Goal: Task Accomplishment & Management: Use online tool/utility

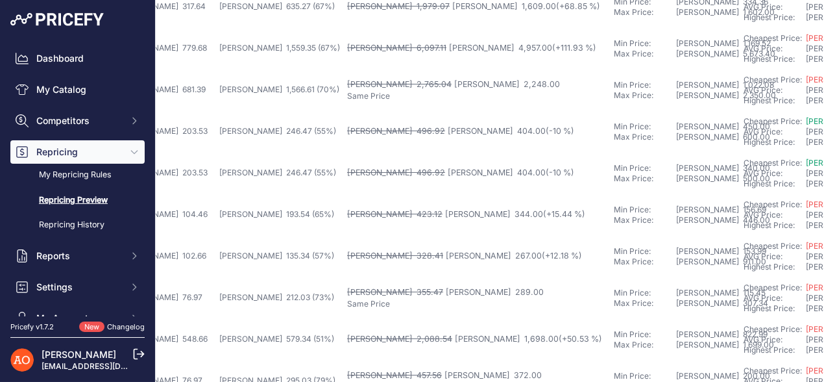
scroll to position [613, 393]
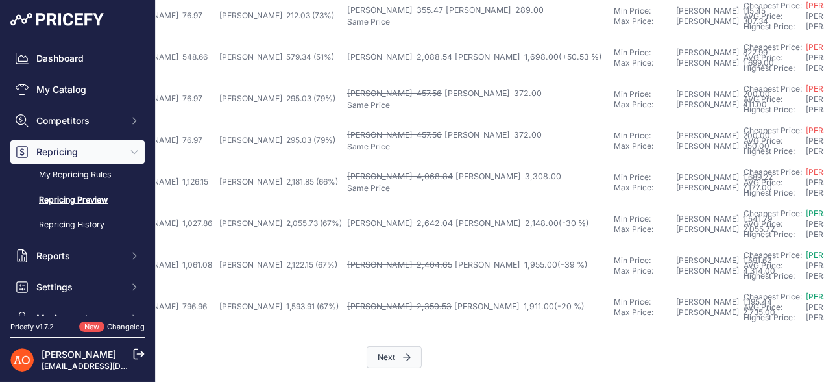
click at [381, 350] on button "Next" at bounding box center [394, 357] width 55 height 22
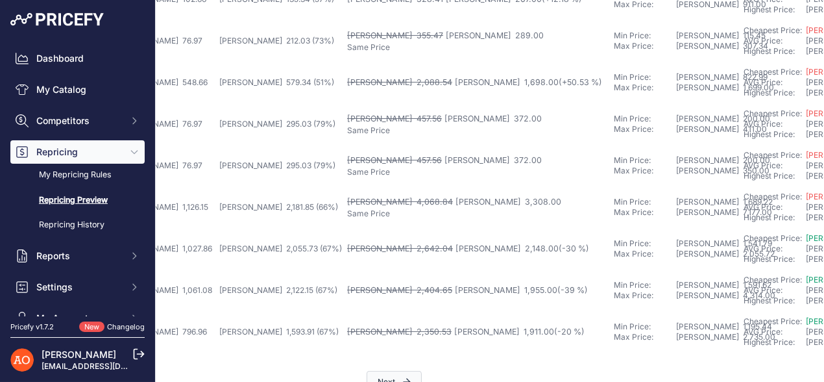
scroll to position [646, 393]
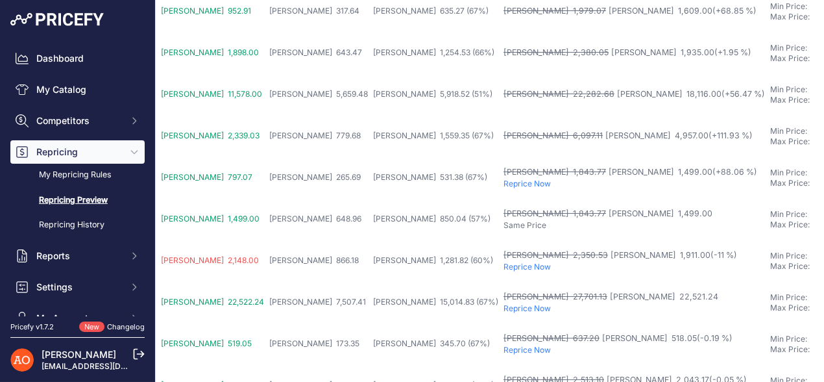
scroll to position [195, 228]
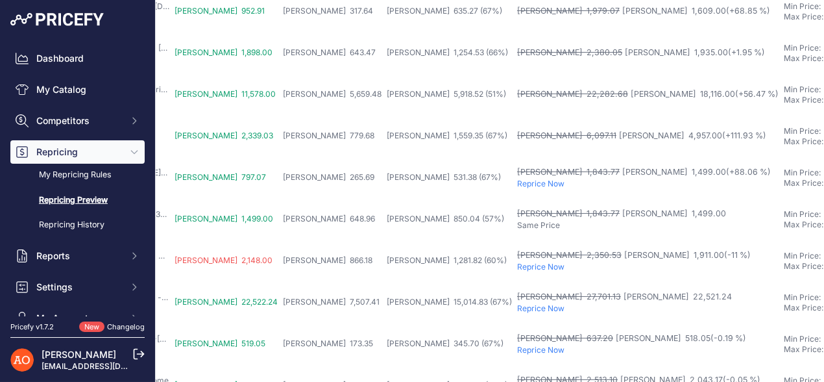
click at [517, 183] on p "Reprice Now" at bounding box center [647, 183] width 261 height 10
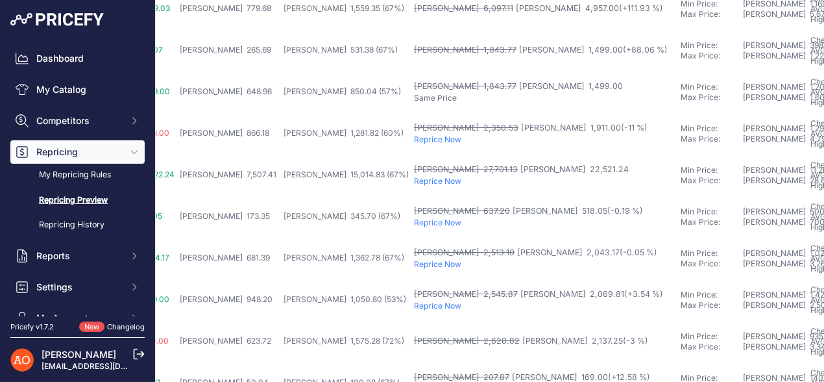
scroll to position [322, 302]
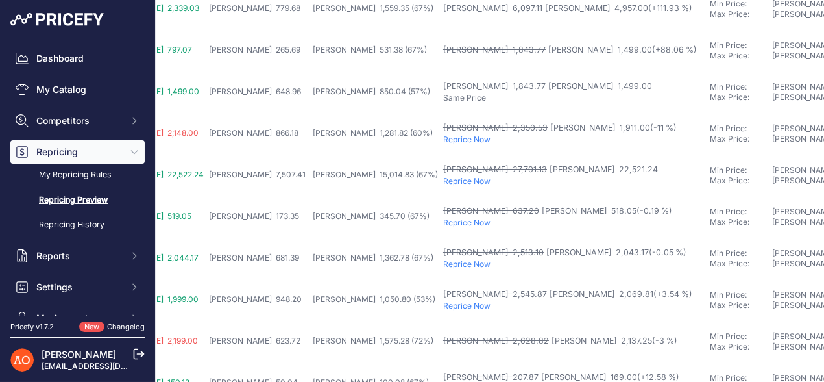
click at [443, 139] on p "Reprice Now" at bounding box center [573, 139] width 261 height 10
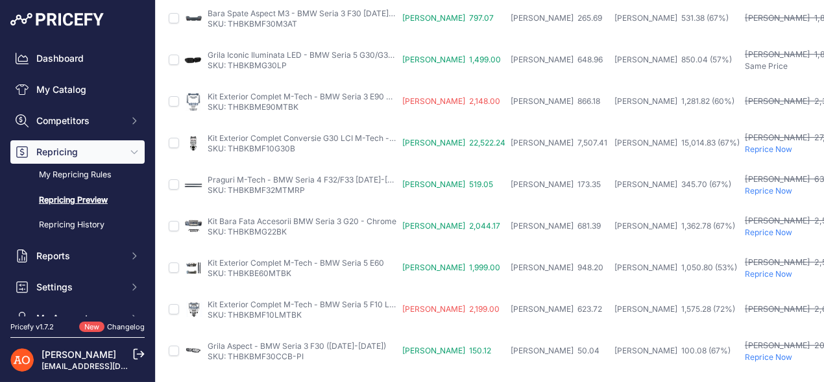
scroll to position [354, 0]
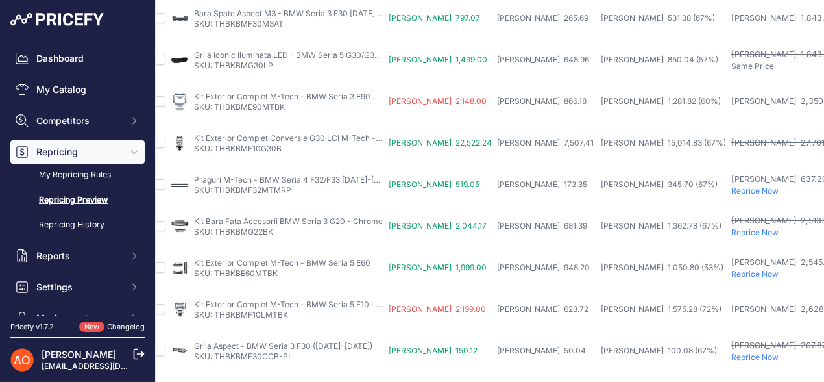
scroll to position [354, 10]
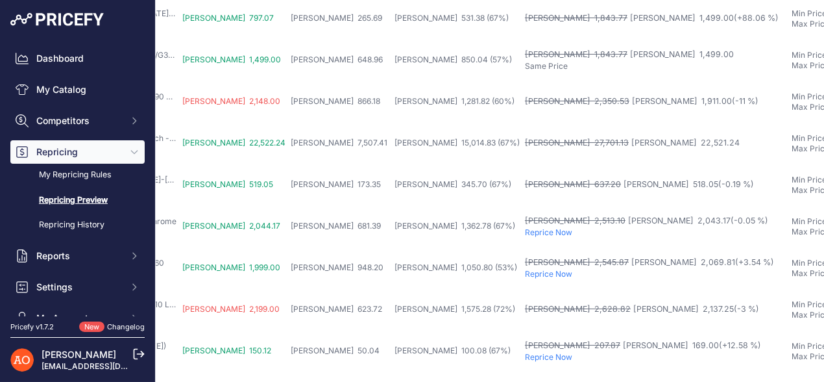
scroll to position [354, 215]
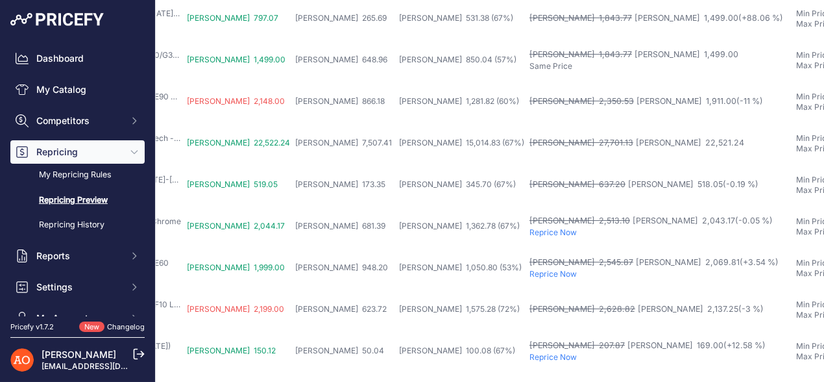
click at [529, 230] on p "Reprice Now" at bounding box center [659, 232] width 261 height 10
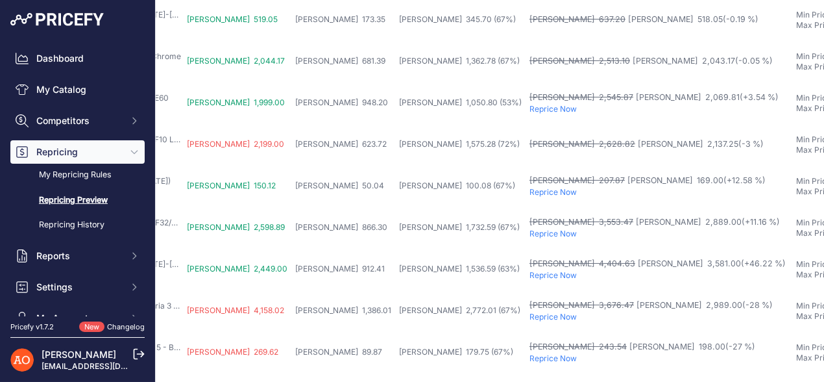
scroll to position [483, 215]
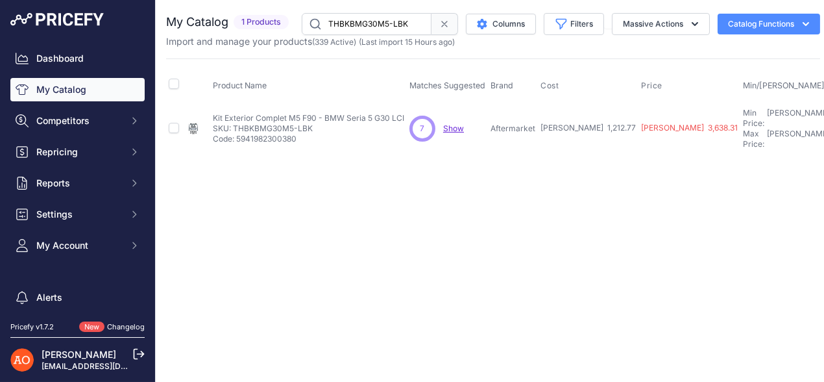
drag, startPoint x: 234, startPoint y: 123, endPoint x: 316, endPoint y: 123, distance: 82.4
click at [316, 123] on p "SKU: THBKBMG30M5-LBK" at bounding box center [308, 128] width 191 height 10
copy p "THBKBMG30M5-LBK"
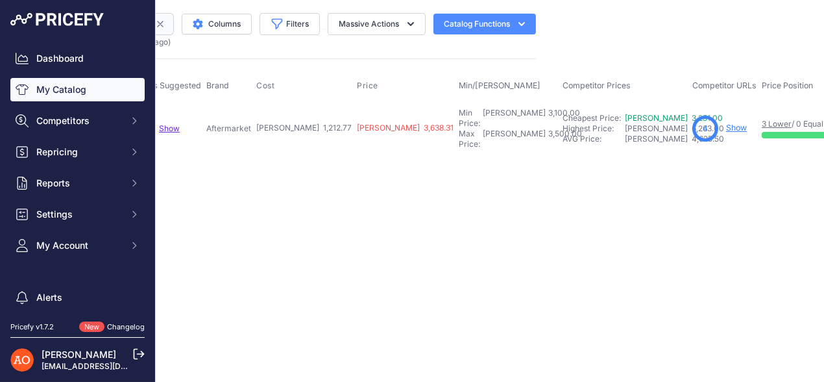
scroll to position [0, 289]
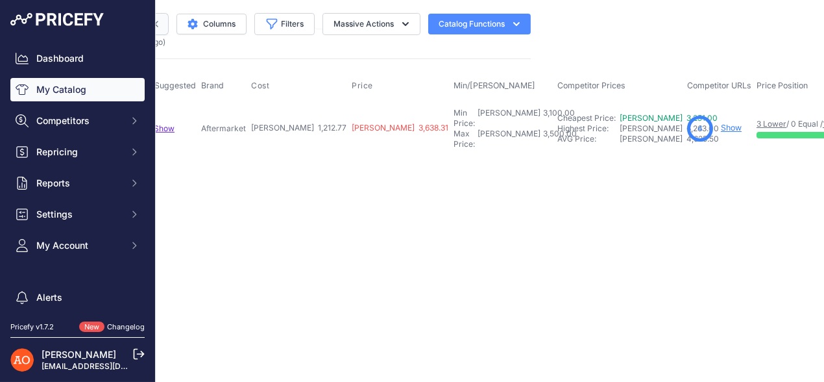
drag, startPoint x: 636, startPoint y: 121, endPoint x: 618, endPoint y: 148, distance: 32.2
click at [614, 157] on main "Close You are not connected to the internet." at bounding box center [493, 191] width 675 height 382
click at [721, 123] on link "Show" at bounding box center [731, 128] width 21 height 10
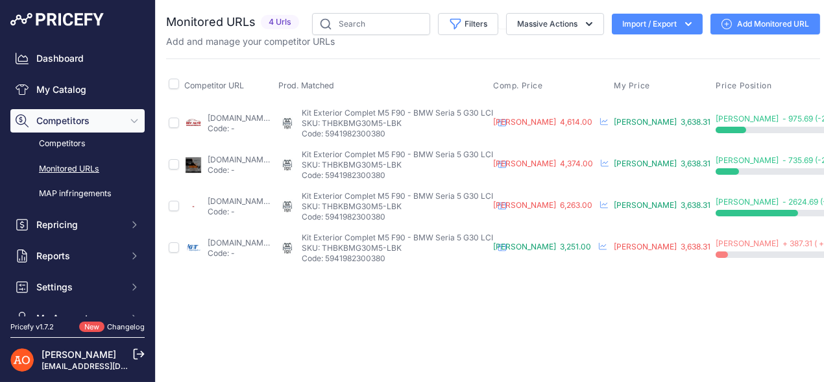
click at [261, 115] on link "[DOMAIN_NAME][URL]" at bounding box center [250, 118] width 84 height 10
click at [250, 157] on link "[DOMAIN_NAME][URL]" at bounding box center [250, 159] width 84 height 10
click at [233, 199] on link "dd-tuning.ro/bmw-5-g30-2021-komplekt-obvisiv-m5-f90-dlya-2021.html?prirule_jdsn…" at bounding box center [250, 201] width 84 height 10
click at [247, 243] on link "accesoriiautotuning.ro/6002323pd/pachet-exterior-complet-compatibil-cu-bmw-seri…" at bounding box center [250, 242] width 84 height 10
drag, startPoint x: 372, startPoint y: 119, endPoint x: 453, endPoint y: 118, distance: 80.5
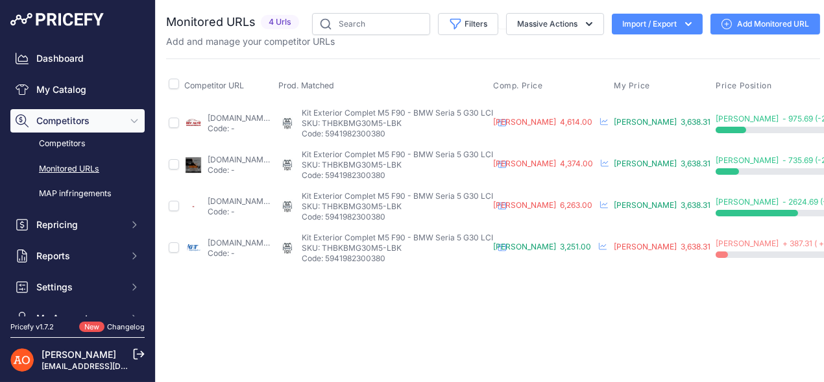
click at [453, 118] on p "SKU: THBKBMG30M5-LBK" at bounding box center [397, 123] width 191 height 10
copy p "THBKBMG30M5-LBK"
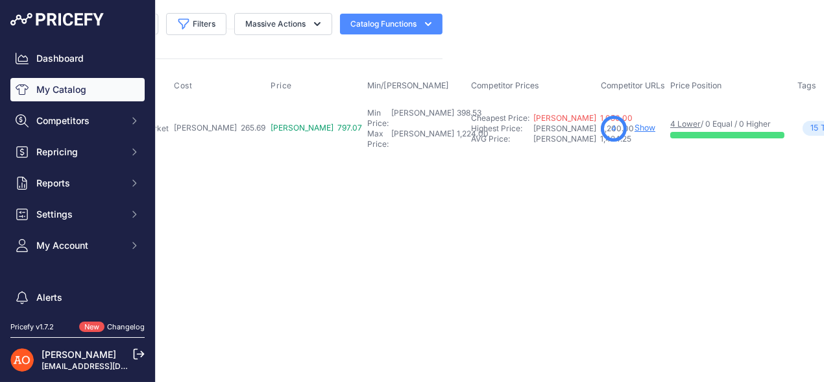
scroll to position [0, 383]
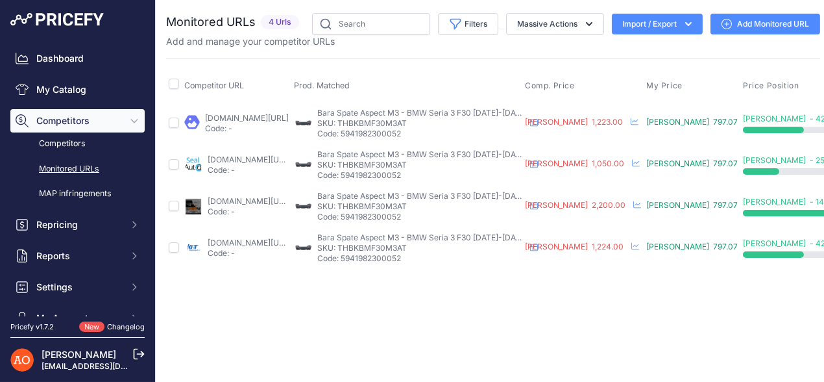
click at [289, 114] on link "angeleye.ro/bara-spate-compatibil-cu-bmw-seria-3-f30-2011-2019-m3-sport-design/…" at bounding box center [247, 118] width 84 height 10
click at [258, 159] on link "sealauto.ro/produs/bara-spate-bmw-seria-3-f30-2011-2019-m3-sport-design/?gad_ca…" at bounding box center [250, 159] width 84 height 10
click at [288, 199] on link "deluxetuning.ro/cumpara/bara-spate-compatibil-cu-bmw-seria-3-f30-2011-2017-cu-p…" at bounding box center [250, 201] width 84 height 10
click at [263, 237] on link "accesoriiautotuning.ro/5987566pd/bara-spate-compatibil-cu-bmw-seria-3-f30-2011-…" at bounding box center [250, 242] width 84 height 10
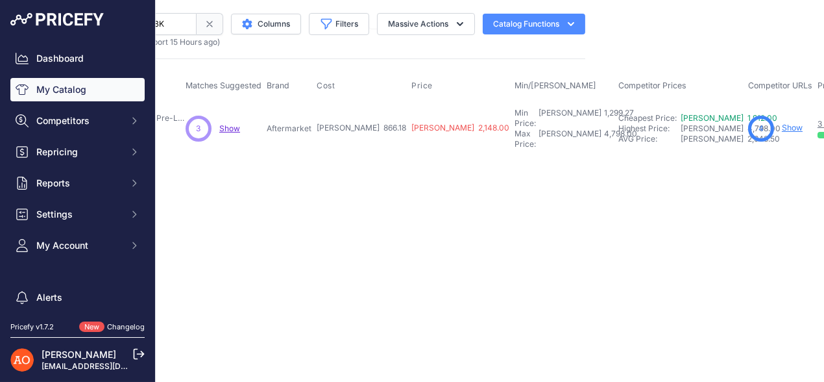
scroll to position [0, 236]
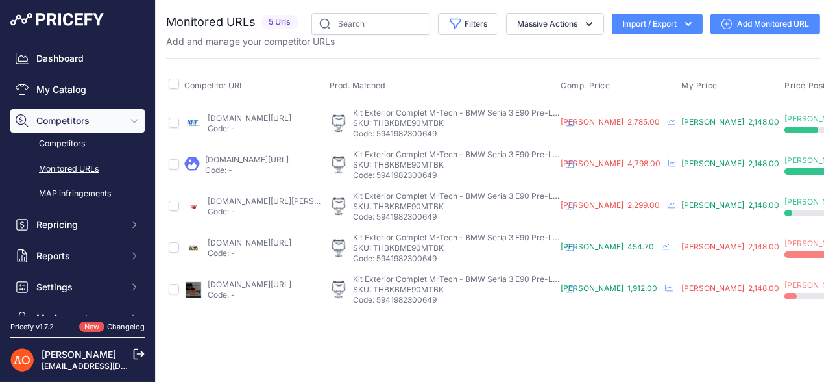
click at [240, 113] on div "accesoriiautotuning.ro/5990504pd/pachet-exterior-compatibil-cu-bmw-seria-3-e90-…" at bounding box center [250, 123] width 84 height 21
click at [235, 117] on link "accesoriiautotuning.ro/5990504pd/pachet-exterior-compatibil-cu-bmw-seria-3-e90-…" at bounding box center [250, 118] width 84 height 10
click at [289, 158] on link "angeleye.ro/kit-exterior-compatibil-cu-bmw-seria-3-e90-2005-2008-m-technik-desi…" at bounding box center [247, 159] width 84 height 10
click at [252, 202] on link "angelsauto.ro/produs/pachet-m-bmw-seria-3-e90-2004-2008-kit-m-technik-grile-m-n…" at bounding box center [281, 201] width 147 height 10
click at [265, 284] on link "deluxetuning.ro/cumpara/kit-exterior-compatibil-cu-bmw-seria-3-e90-2004-2008-m-…" at bounding box center [250, 284] width 84 height 10
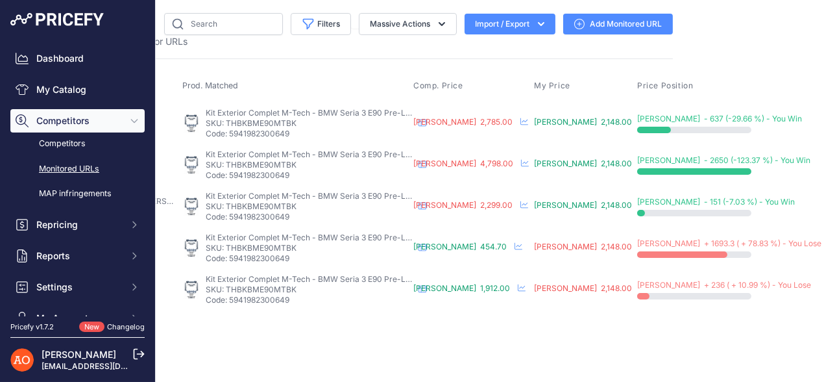
scroll to position [0, 153]
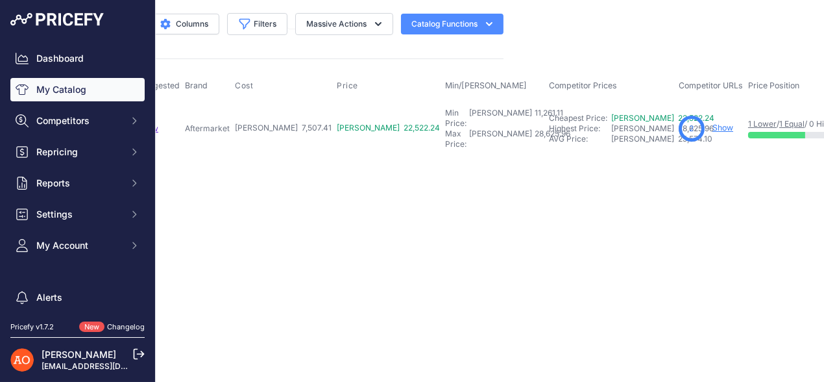
scroll to position [0, 364]
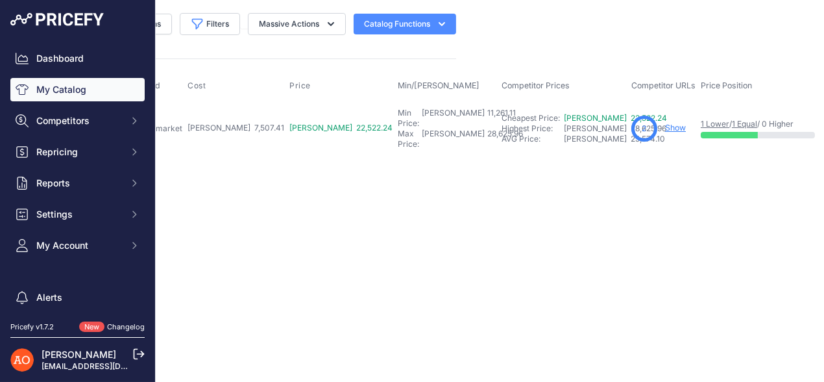
click at [665, 123] on link "Show" at bounding box center [675, 128] width 21 height 10
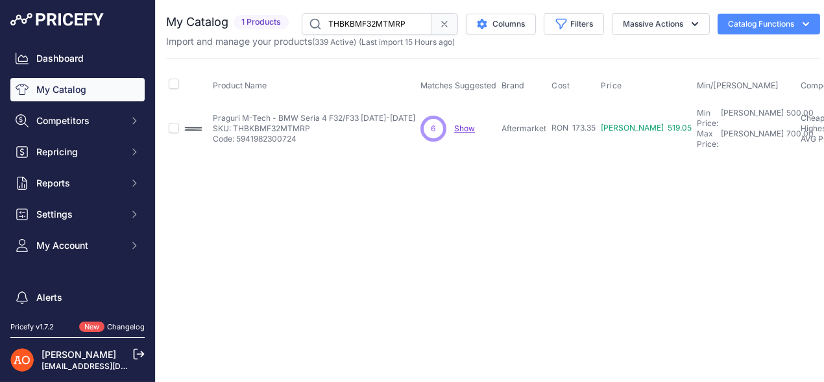
scroll to position [0, 282]
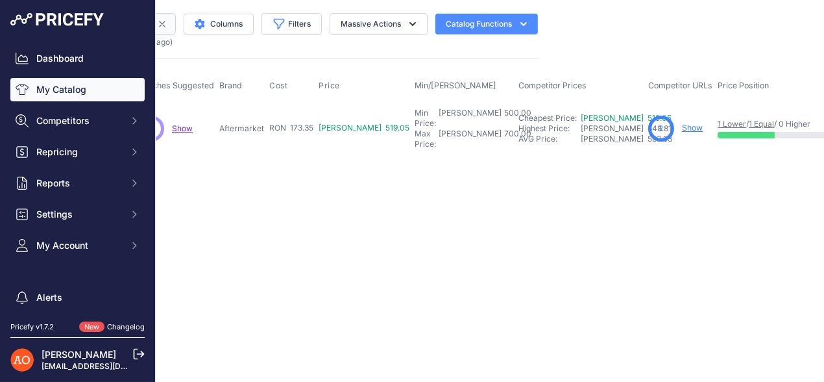
drag, startPoint x: 633, startPoint y: 122, endPoint x: 622, endPoint y: 132, distance: 15.1
click at [648, 132] on div "2 Show" at bounding box center [680, 128] width 64 height 26
click at [682, 123] on link "Show" at bounding box center [692, 128] width 21 height 10
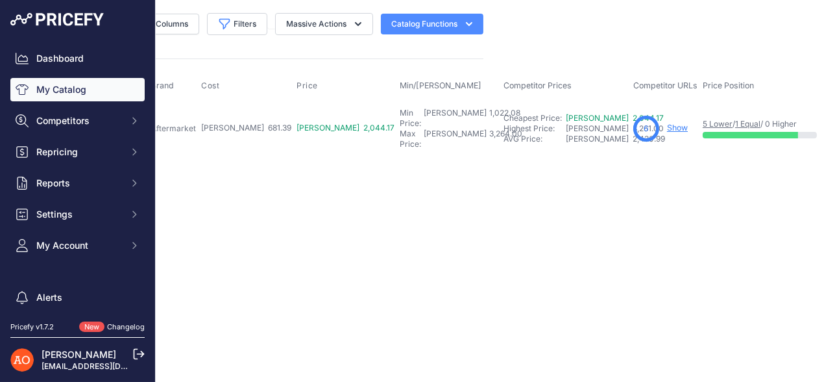
scroll to position [0, 337]
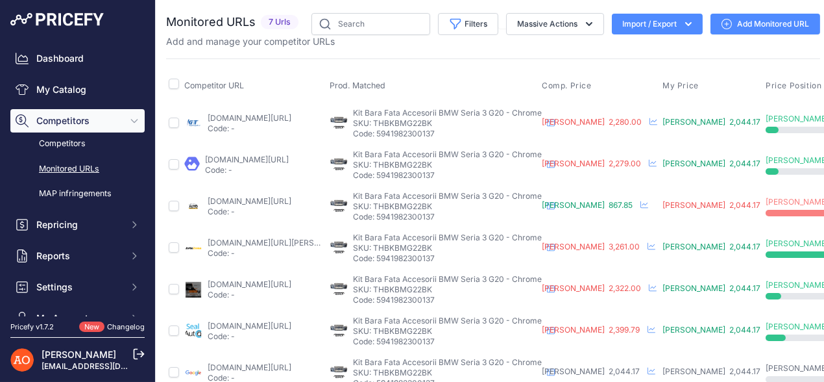
click at [263, 113] on link "accesoriiautotuning.ro/6000855pd/bara-fata-compatibil-cu-bmw-seria-3-g20-sedan-…" at bounding box center [250, 118] width 84 height 10
click at [270, 156] on link "angeleye.ro/bara-fata-compatibil-cu-bmw-seria-3-g20-sedan-g21-touring-2018-2022…" at bounding box center [247, 159] width 84 height 10
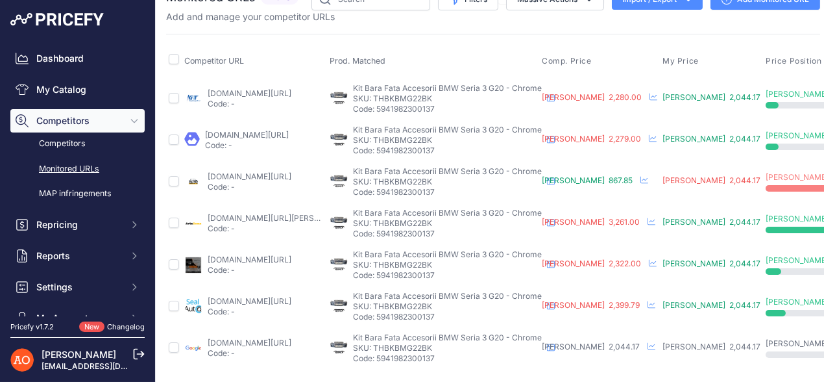
click at [264, 213] on link "avtozona.ro/products/fata-bronya-pentru-bmw-3-serie-g20-g21-2018-2022-g80-m-pro…" at bounding box center [281, 218] width 147 height 10
click at [252, 254] on link "deluxetuning.ro/cumpara/bara-fata-tuning-compatibil-cu-bmw-seria-3-lci-g20-seda…" at bounding box center [250, 259] width 84 height 10
click at [256, 296] on link "sealauto.ro/produs/bara-fata-bmw-seria-3-lci-g20-sedan-g21-touring-2020-up-m-de…" at bounding box center [250, 301] width 84 height 10
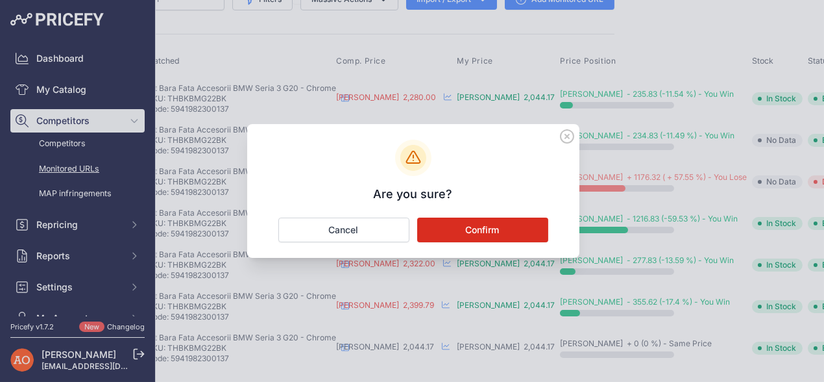
click at [458, 229] on button "Confirm" at bounding box center [482, 229] width 131 height 25
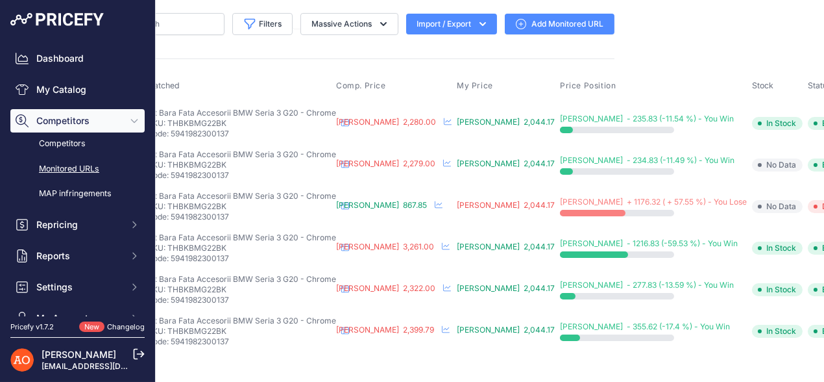
scroll to position [0, 62]
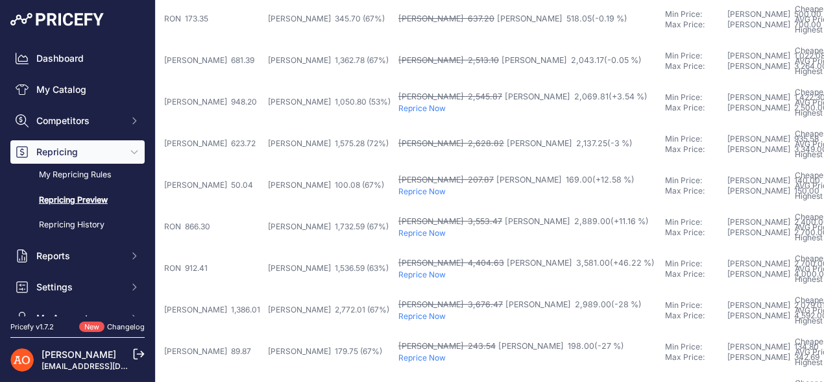
scroll to position [519, 337]
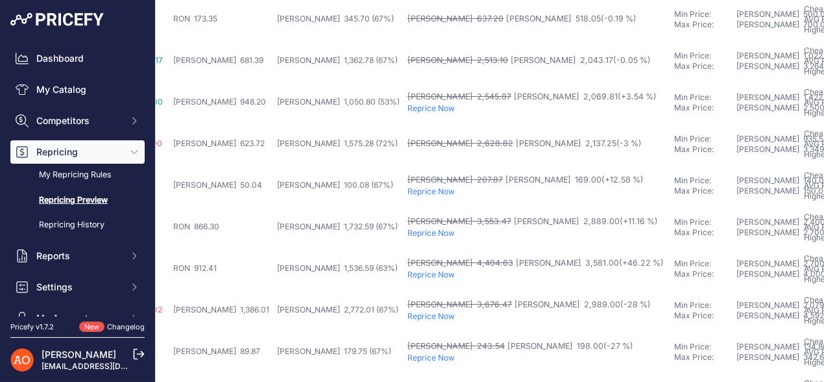
click at [407, 104] on p "Reprice Now" at bounding box center [537, 108] width 261 height 10
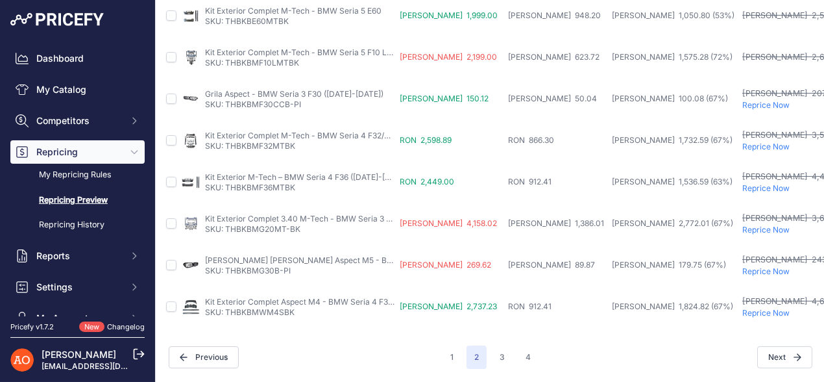
scroll to position [613, 3]
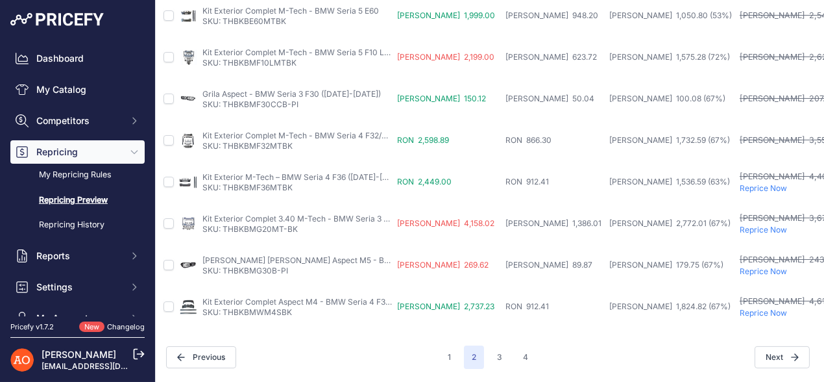
scroll to position [613, 0]
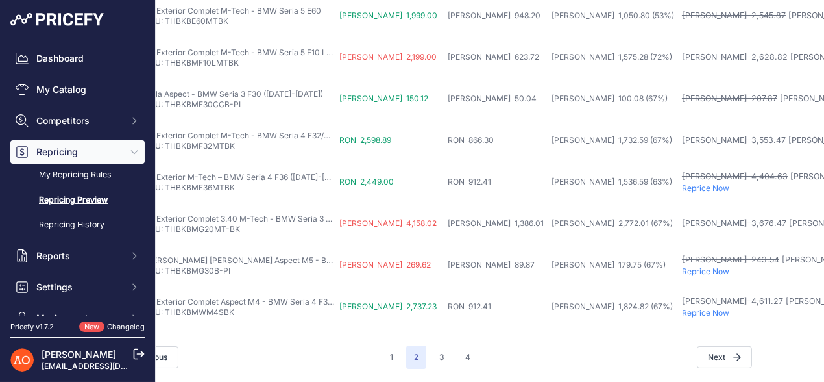
scroll to position [613, 66]
click at [679, 266] on p "Reprice Now" at bounding box center [809, 271] width 261 height 10
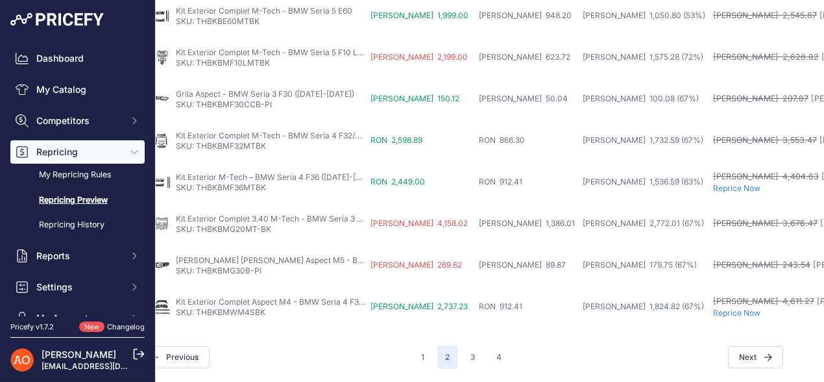
scroll to position [613, 0]
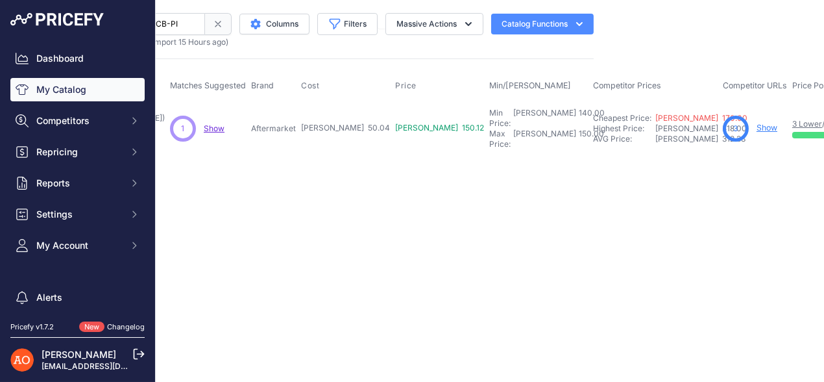
scroll to position [0, 228]
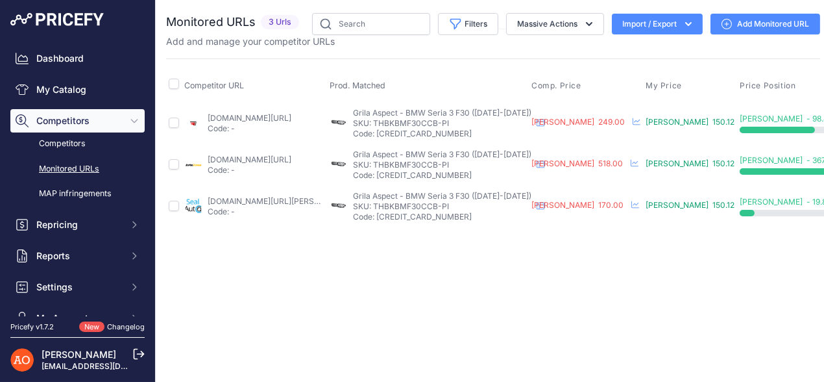
click at [236, 113] on link "[DOMAIN_NAME][URL]" at bounding box center [250, 118] width 84 height 10
click at [276, 156] on link "[DOMAIN_NAME][URL]" at bounding box center [250, 159] width 84 height 10
click at [263, 196] on link "[DOMAIN_NAME][URL][PERSON_NAME]" at bounding box center [281, 201] width 147 height 10
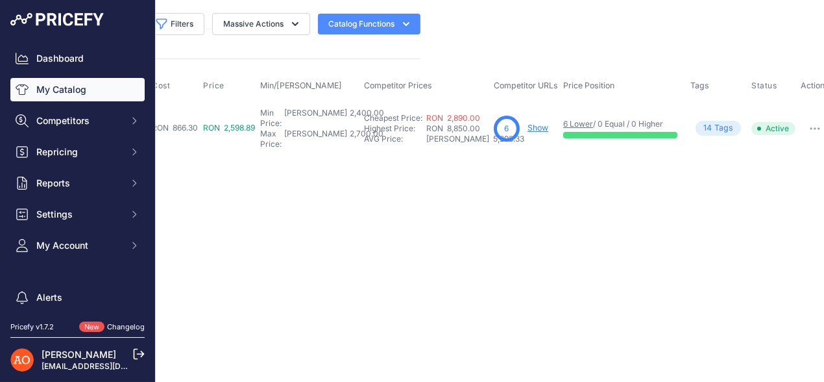
scroll to position [0, 402]
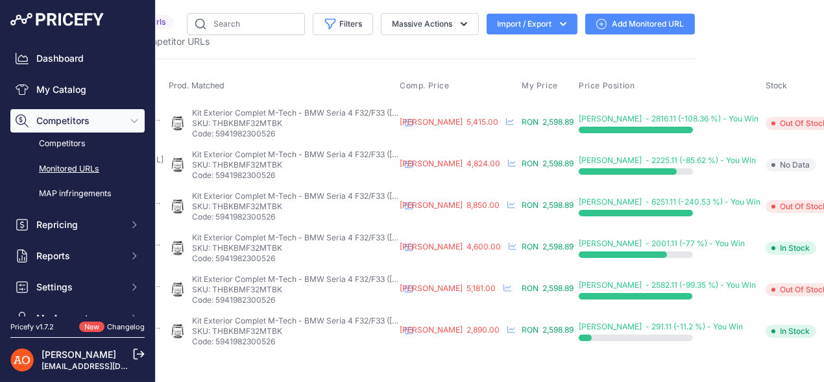
scroll to position [0, 116]
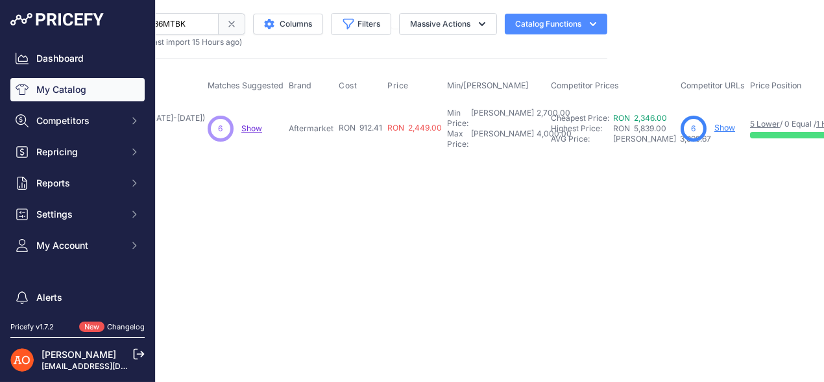
scroll to position [0, 30]
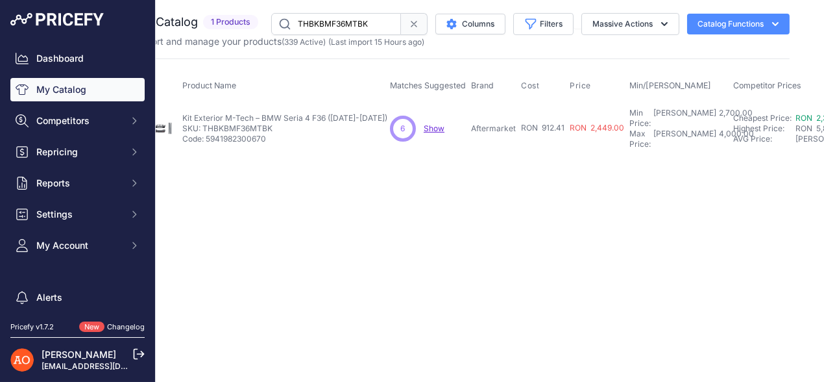
drag, startPoint x: 202, startPoint y: 120, endPoint x: 274, endPoint y: 121, distance: 72.7
click at [274, 123] on p "SKU: THBKBMF36MTBK" at bounding box center [284, 128] width 205 height 10
copy p "THBKBMF36MTBK"
click at [415, 18] on span at bounding box center [414, 24] width 27 height 22
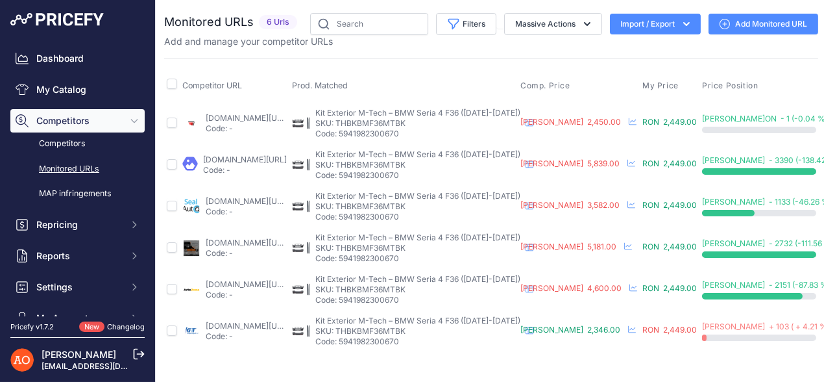
scroll to position [0, 1]
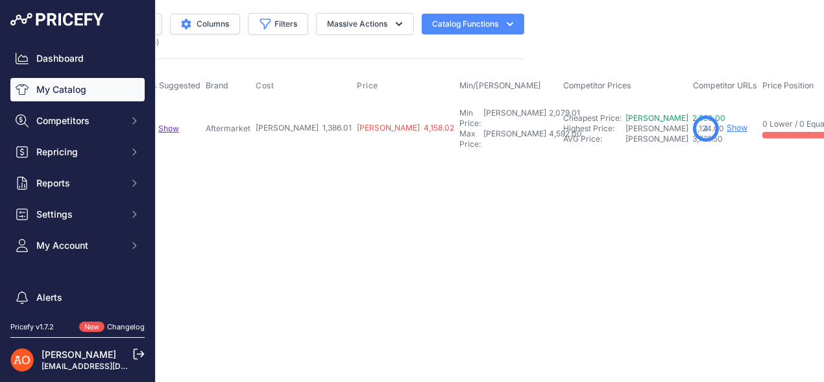
scroll to position [0, 403]
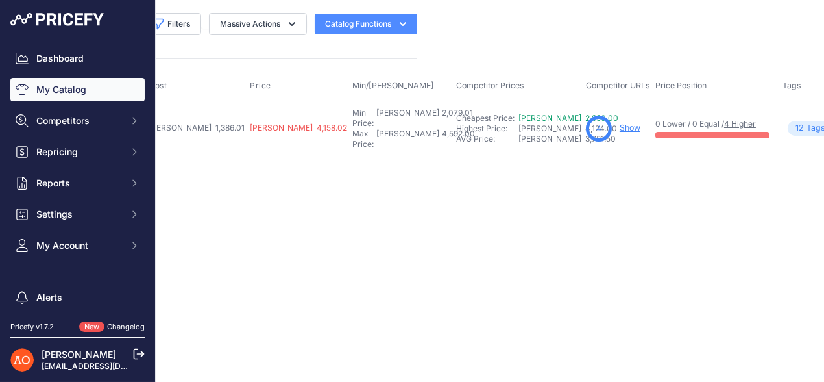
drag, startPoint x: 525, startPoint y: 117, endPoint x: 470, endPoint y: 186, distance: 88.2
click at [463, 197] on main "Close You are not connected to the internet." at bounding box center [493, 191] width 675 height 382
drag, startPoint x: 544, startPoint y: 122, endPoint x: 515, endPoint y: 148, distance: 39.1
click at [514, 149] on main "Close You are not connected to the internet." at bounding box center [493, 191] width 675 height 382
click at [620, 123] on link "Show" at bounding box center [630, 128] width 21 height 10
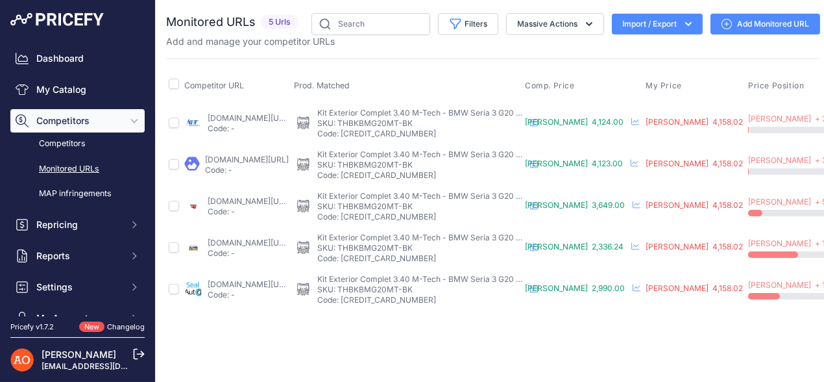
drag, startPoint x: 438, startPoint y: 367, endPoint x: 511, endPoint y: 361, distance: 73.0
click at [511, 361] on div "Close You are not connected to the internet." at bounding box center [493, 191] width 675 height 382
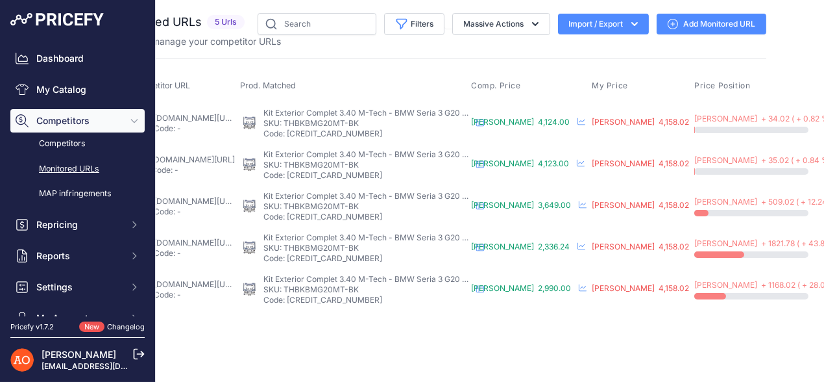
scroll to position [0, 67]
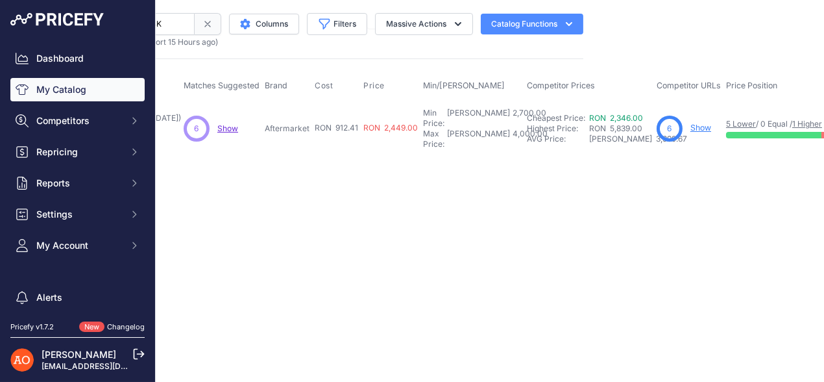
scroll to position [0, 256]
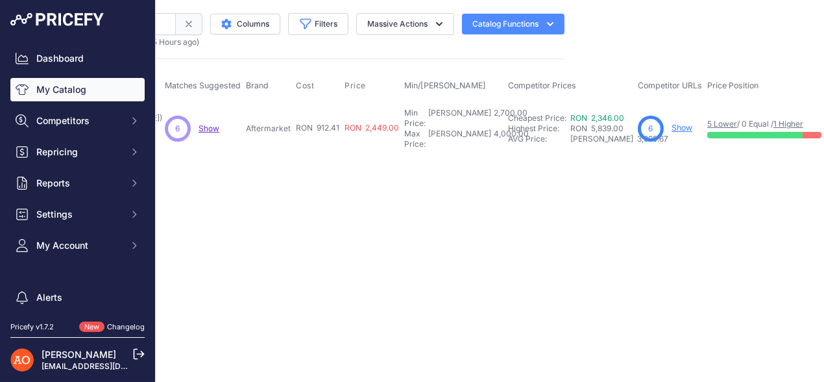
click at [672, 123] on link "Show" at bounding box center [682, 128] width 21 height 10
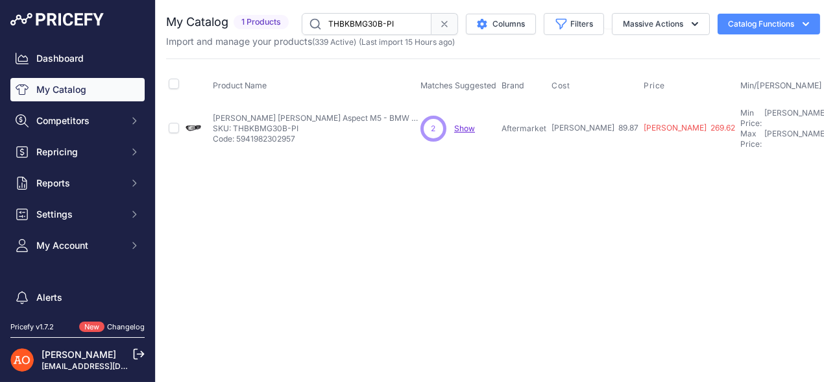
drag, startPoint x: 489, startPoint y: 371, endPoint x: 605, endPoint y: 375, distance: 116.2
click at [605, 375] on main "Close You are not connected to the internet." at bounding box center [493, 191] width 675 height 382
click at [579, 340] on div "Close You are not connected to the internet." at bounding box center [493, 191] width 675 height 382
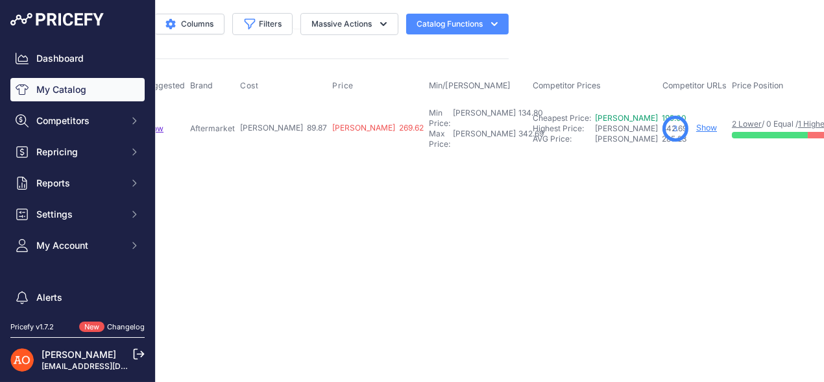
scroll to position [0, 319]
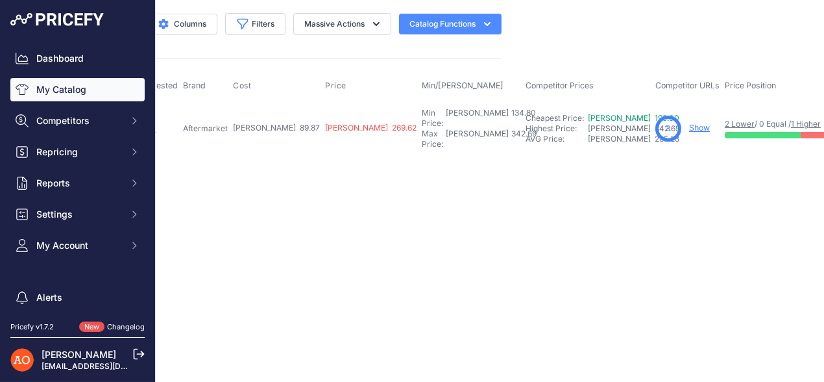
click at [689, 123] on link "Show" at bounding box center [699, 128] width 21 height 10
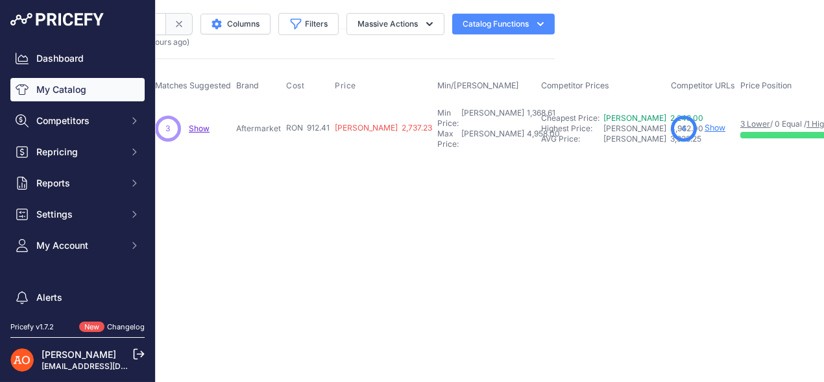
scroll to position [0, 271]
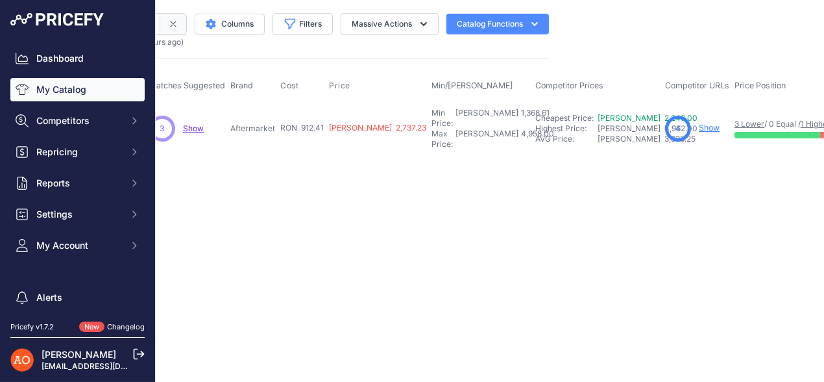
drag, startPoint x: 661, startPoint y: 125, endPoint x: 633, endPoint y: 148, distance: 36.5
click at [633, 152] on main "Close You are not connected to the internet." at bounding box center [493, 191] width 675 height 382
click at [699, 123] on link "Show" at bounding box center [709, 128] width 21 height 10
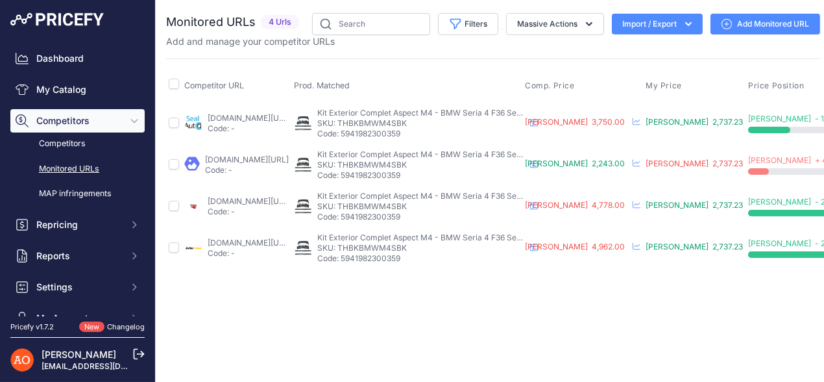
drag, startPoint x: 389, startPoint y: 162, endPoint x: 458, endPoint y: 162, distance: 69.4
click at [458, 162] on p "SKU: THBKBMWM4SBK" at bounding box center [421, 165] width 208 height 10
copy p "THBKBMWM4SBK"
